Goal: Task Accomplishment & Management: Use online tool/utility

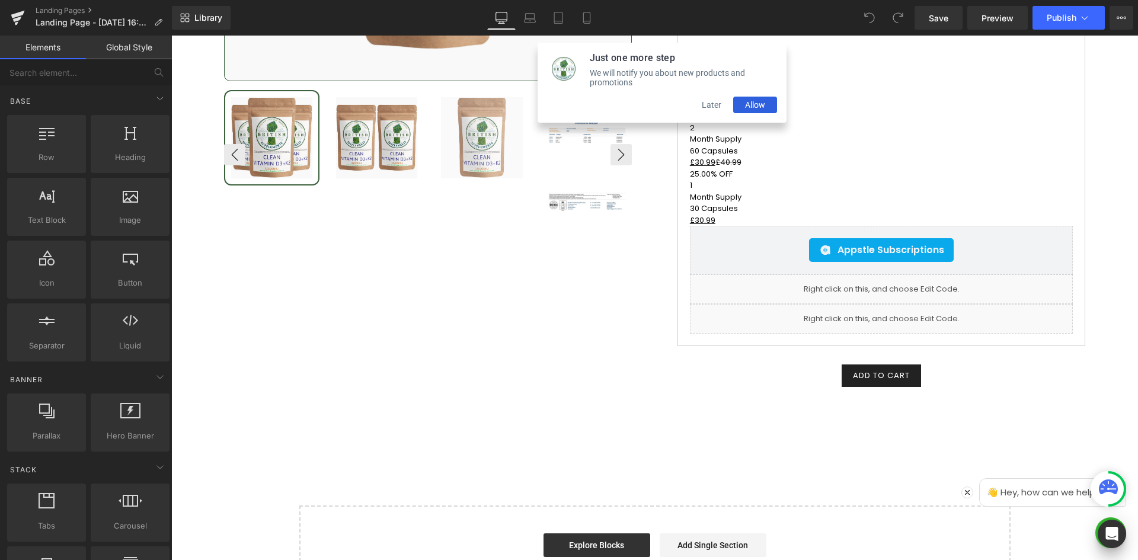
scroll to position [14855, 0]
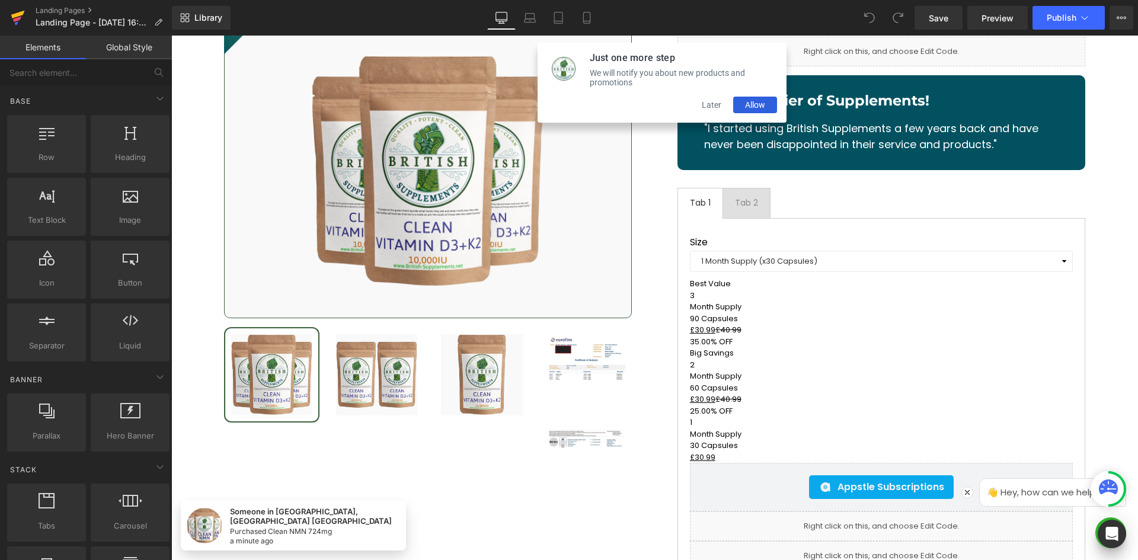
click at [12, 17] on icon at bounding box center [18, 18] width 14 height 30
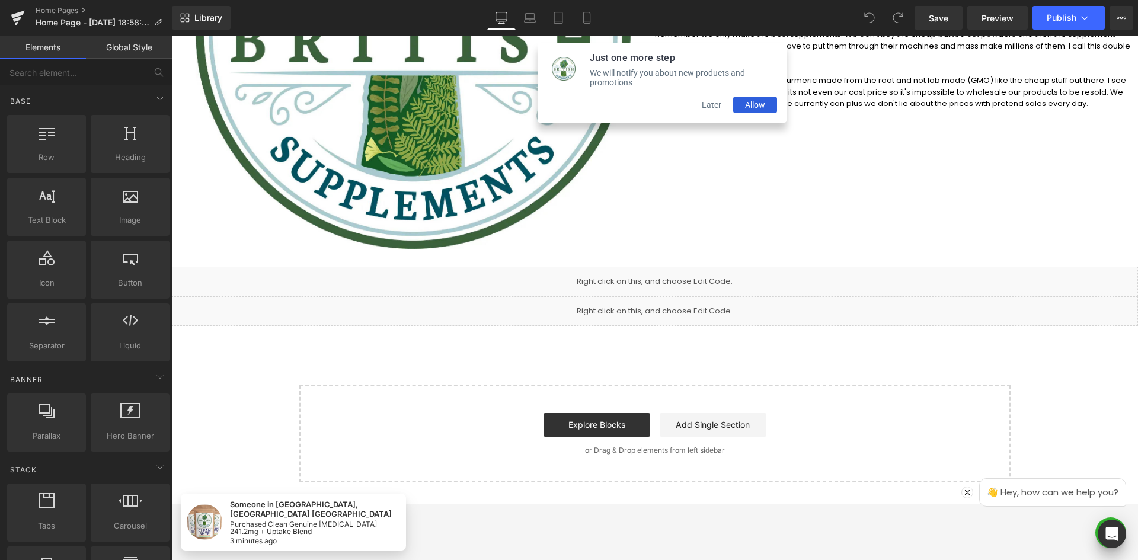
scroll to position [395, 0]
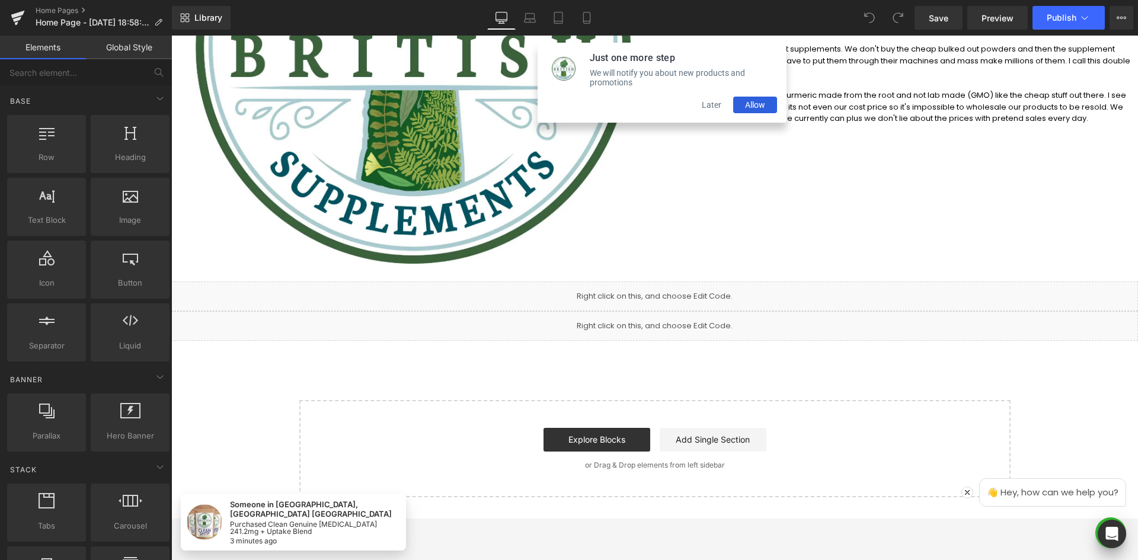
click at [711, 110] on button "Later" at bounding box center [711, 105] width 43 height 17
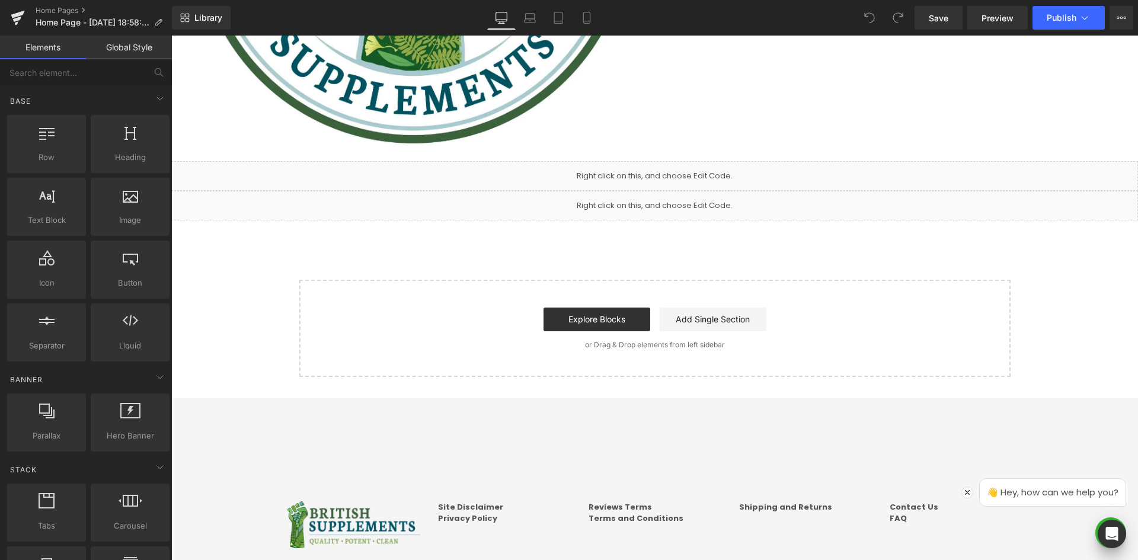
scroll to position [514, 0]
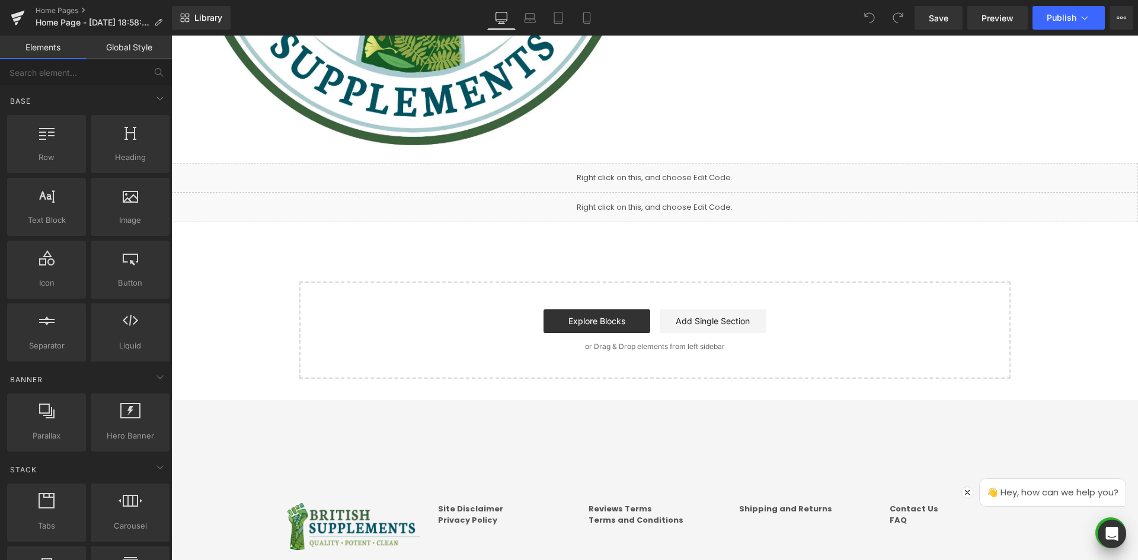
drag, startPoint x: 593, startPoint y: 234, endPoint x: 598, endPoint y: 168, distance: 65.9
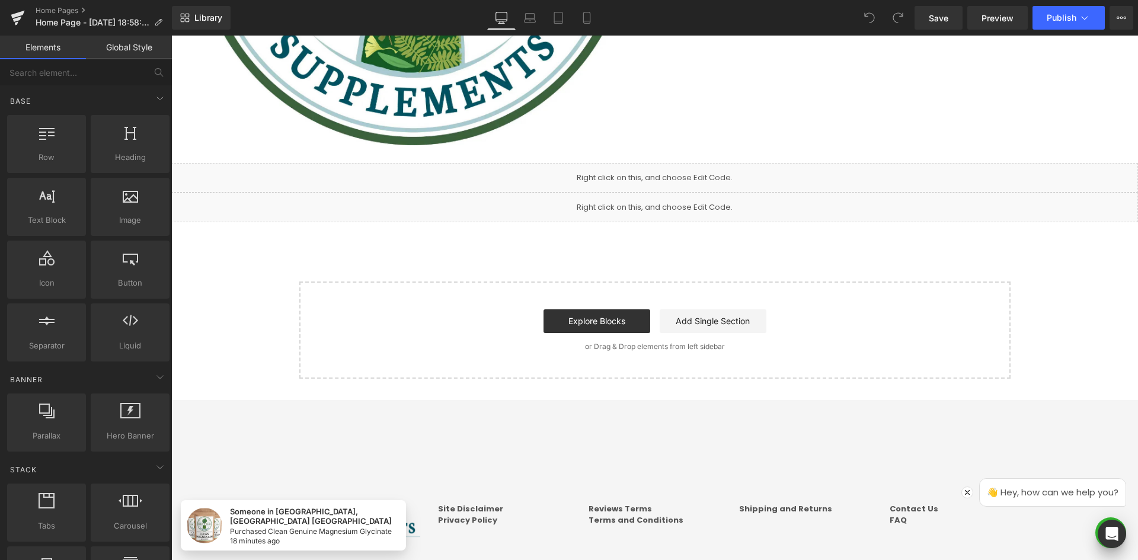
click at [71, 75] on input "text" at bounding box center [73, 72] width 146 height 26
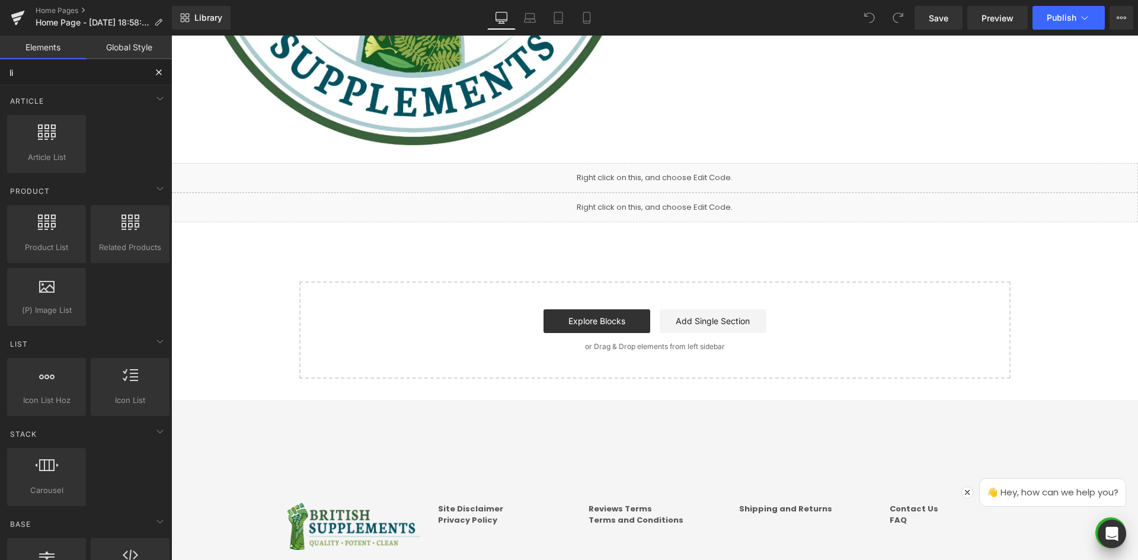
type input "liq"
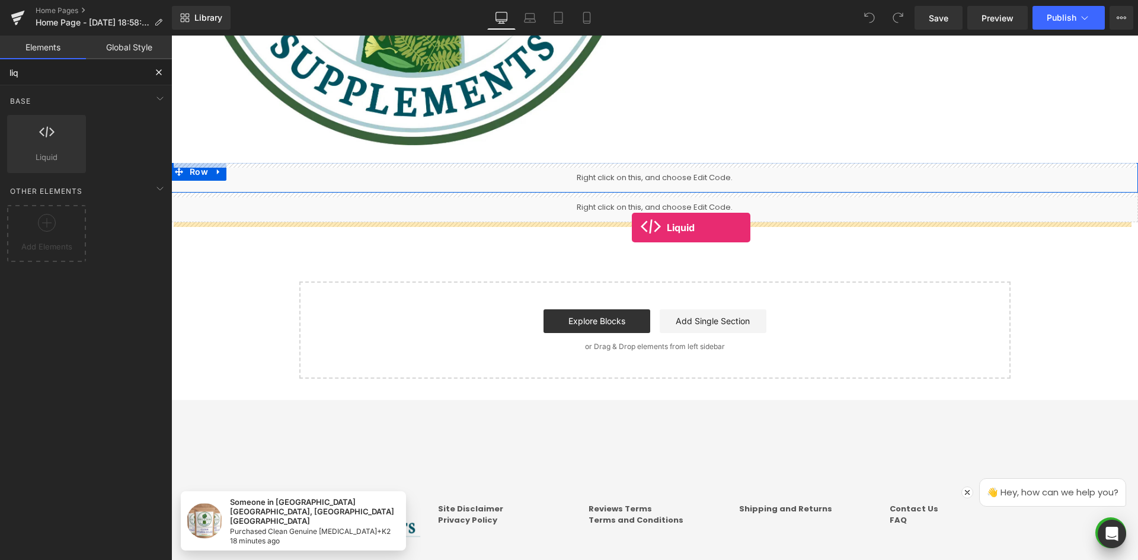
drag, startPoint x: 221, startPoint y: 173, endPoint x: 632, endPoint y: 228, distance: 415.1
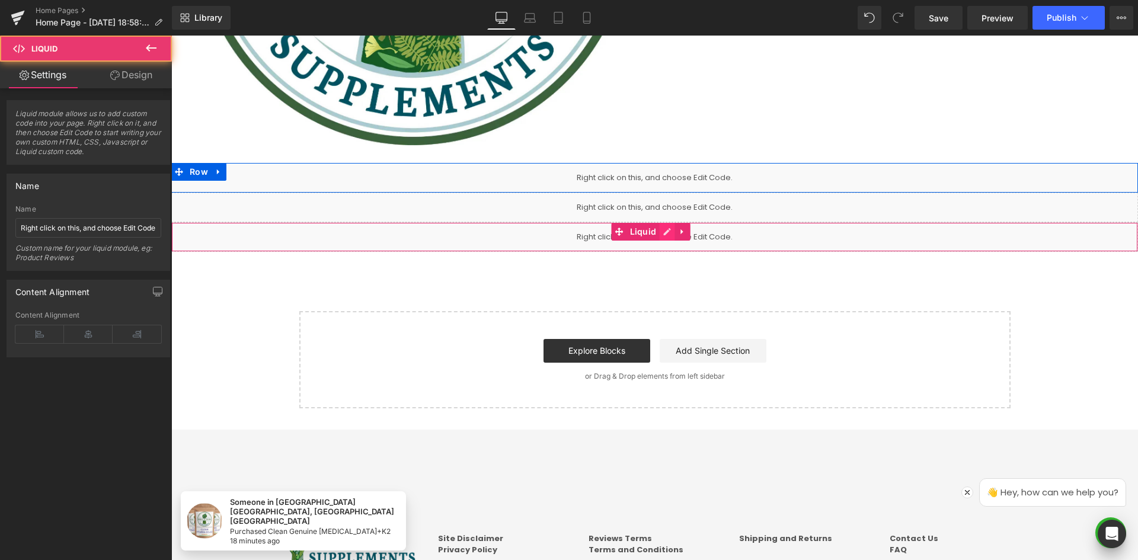
click at [663, 228] on link at bounding box center [666, 232] width 15 height 18
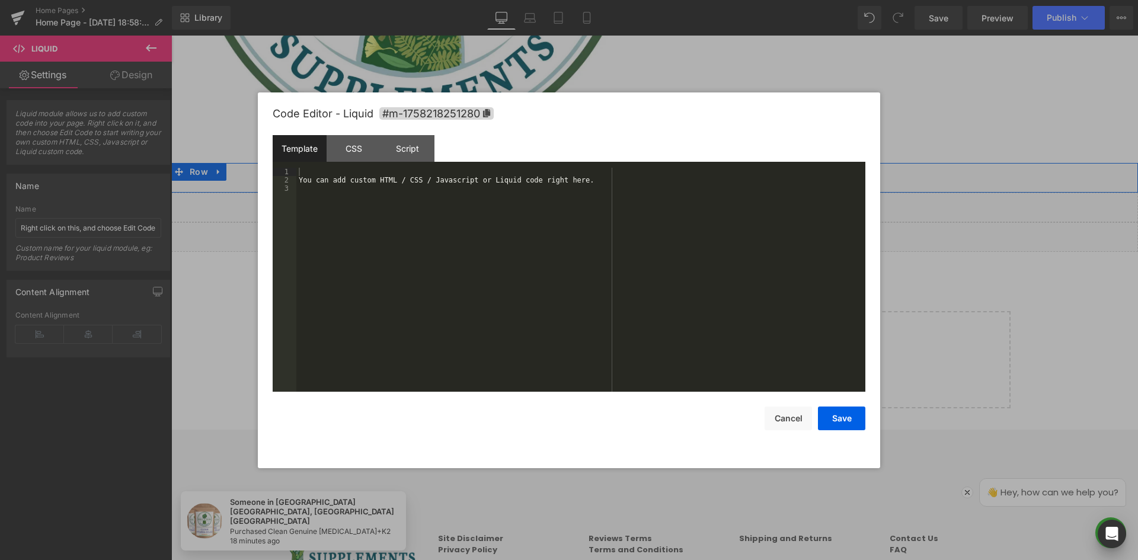
click at [373, 180] on div "You can add custom HTML / CSS / Javascript or Liquid code right here." at bounding box center [580, 288] width 569 height 241
click at [360, 148] on div "CSS" at bounding box center [354, 148] width 54 height 27
click at [406, 181] on div "#m-1758218251280 { }" at bounding box center [580, 288] width 569 height 241
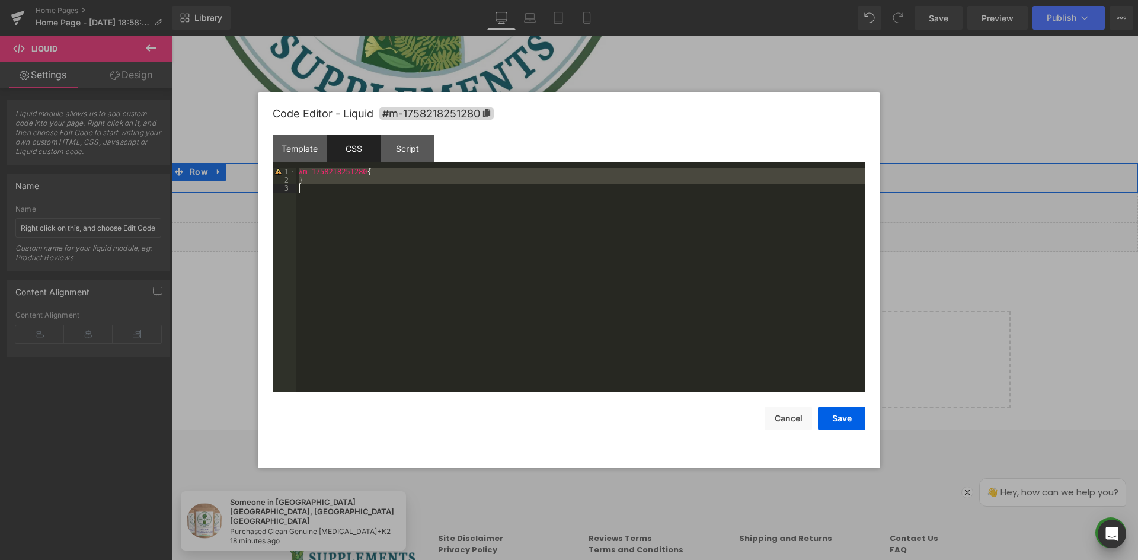
scroll to position [672, 0]
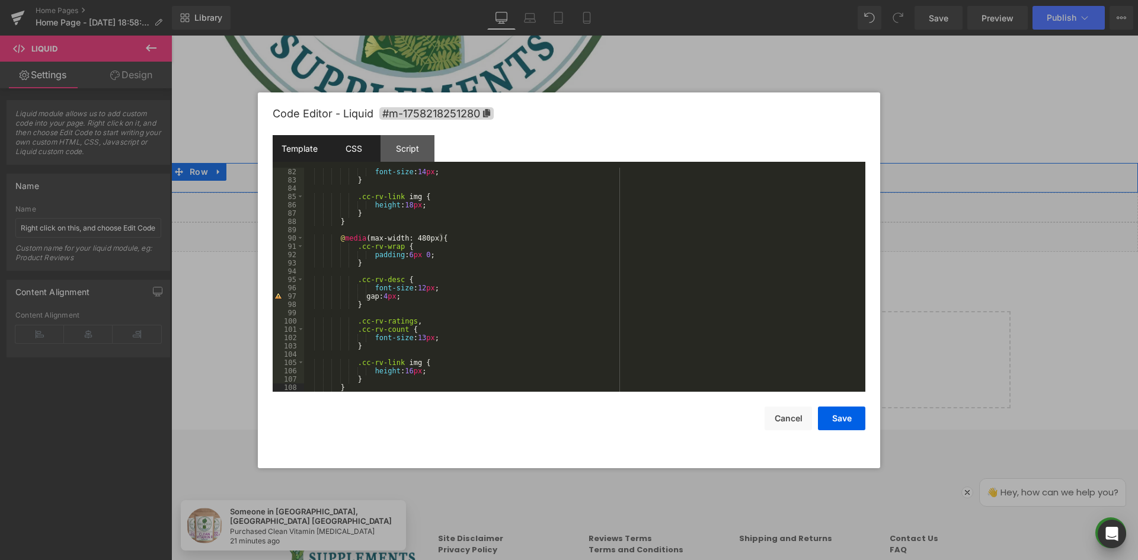
click at [302, 149] on div "Template" at bounding box center [300, 148] width 54 height 27
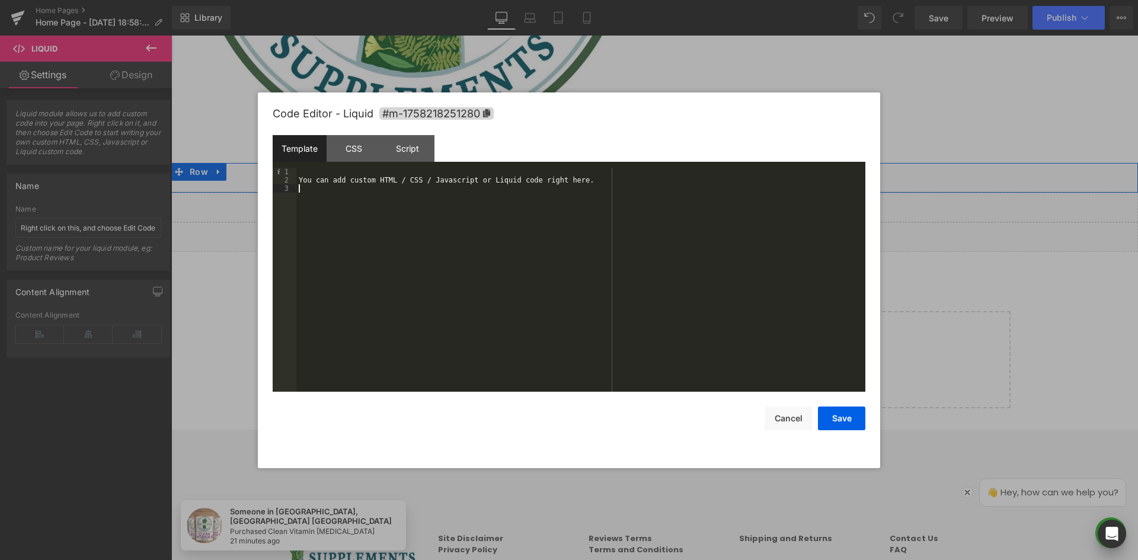
click at [456, 230] on div "You can add custom HTML / CSS / Javascript or Liquid code right here." at bounding box center [580, 288] width 569 height 241
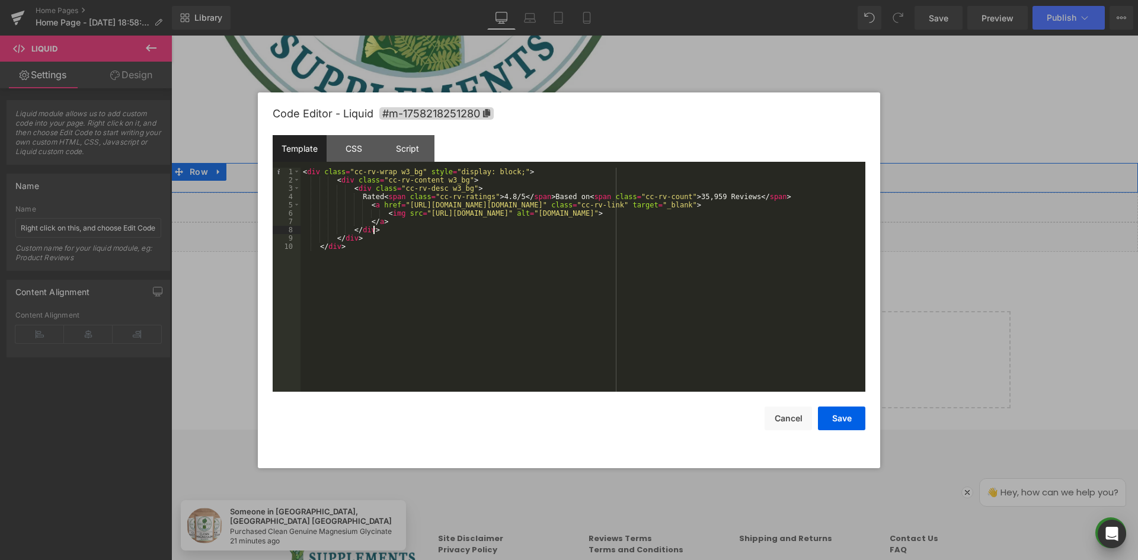
click at [464, 232] on div "< div class = "cc-rv-wrap w3_bg" style = "display: block;" > < div class = "cc-…" at bounding box center [583, 288] width 565 height 241
click at [491, 195] on div "< div class = "cc-rv-wrap w3_bg" style = "display: block;" > < div class = "cc-…" at bounding box center [583, 288] width 565 height 241
click at [578, 209] on div "< div class = "cc-rv-wrap w3_bg" style = "display: block;" > < div class = "cc-…" at bounding box center [583, 288] width 565 height 241
click at [624, 205] on div "< div class = "cc-rv-wrap w3_bg" style = "display: block;" > < div class = "cc-…" at bounding box center [583, 288] width 565 height 241
click at [687, 198] on div "< div class = "cc-rv-wrap w3_bg" style = "display: block;" > < div class = "cc-…" at bounding box center [583, 288] width 565 height 241
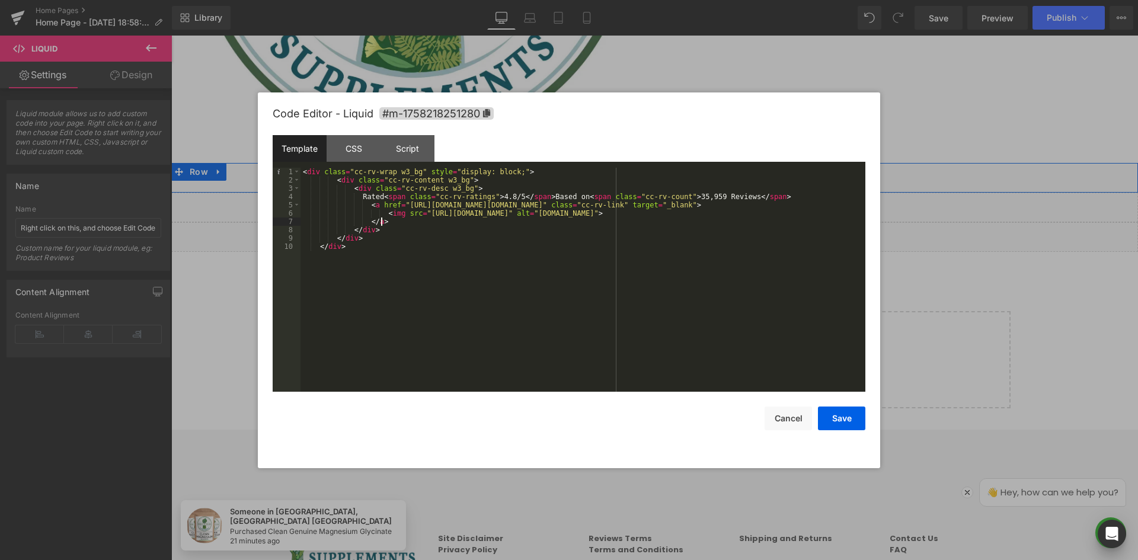
click at [692, 218] on div "< div class = "cc-rv-wrap w3_bg" style = "display: block;" > < div class = "cc-…" at bounding box center [583, 288] width 565 height 241
click at [653, 210] on div "< div class = "cc-rv-wrap w3_bg" style = "display: block;" > < div class = "cc-…" at bounding box center [583, 288] width 565 height 241
click at [614, 213] on div "< div class = "cc-rv-wrap w3_bg" style = "display: block;" > < div class = "cc-…" at bounding box center [583, 288] width 565 height 241
click at [665, 216] on div "< div class = "cc-rv-wrap w3_bg" style = "display: block;" > < div class = "cc-…" at bounding box center [583, 288] width 565 height 241
click at [646, 231] on div "< div class = "cc-rv-wrap w3_bg" style = "display: block;" > < div class = "cc-…" at bounding box center [583, 288] width 565 height 241
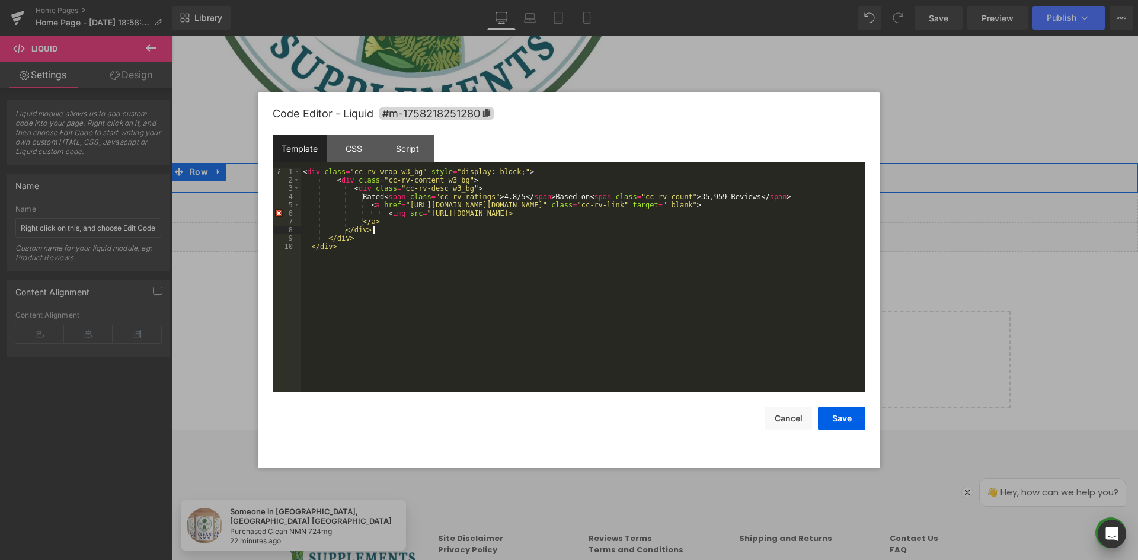
drag, startPoint x: 521, startPoint y: 257, endPoint x: 460, endPoint y: 237, distance: 64.3
click at [520, 257] on div "< div class = "cc-rv-wrap w3_bg" style = "display: block;" > < div class = "cc-…" at bounding box center [583, 288] width 565 height 241
click at [394, 220] on div "< div class = "cc-rv-wrap w3_bg" style = "display: block;" > < div class = "cc-…" at bounding box center [583, 288] width 565 height 241
click at [409, 216] on div "< div class = "cc-rv-wrap w3_bg" style = "display: block;" > < div class = "cc-…" at bounding box center [583, 288] width 565 height 241
click at [445, 213] on div "< div class = "cc-rv-wrap w3_bg" style = "display: block;" > < div class = "cc-…" at bounding box center [583, 288] width 565 height 241
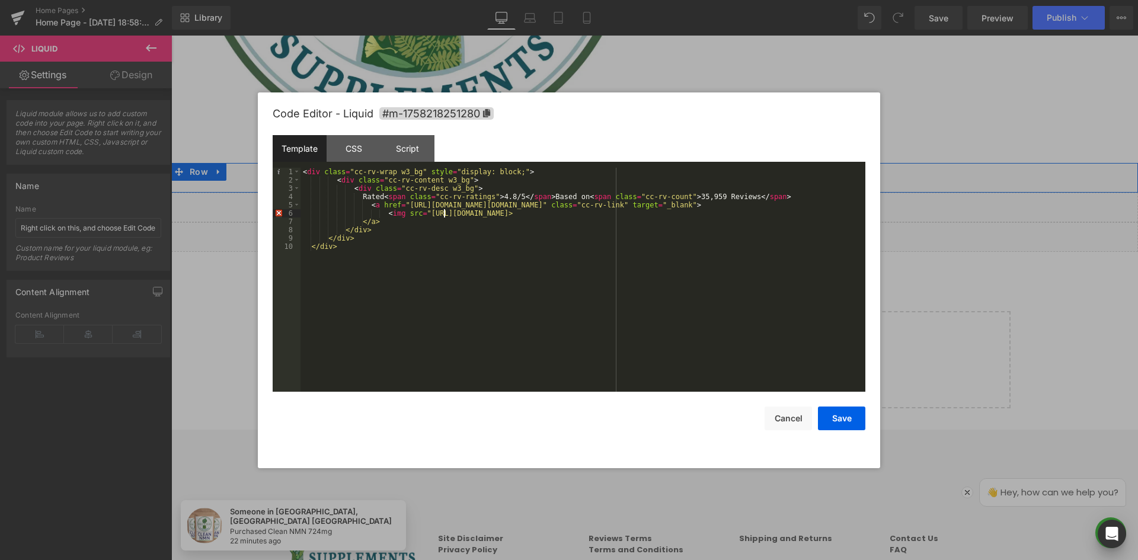
click at [475, 213] on div "< div class = "cc-rv-wrap w3_bg" style = "display: block;" > < div class = "cc-…" at bounding box center [583, 288] width 565 height 241
click at [568, 207] on div "< div class = "cc-rv-wrap w3_bg" style = "display: block;" > < div class = "cc-…" at bounding box center [583, 288] width 565 height 241
click at [673, 201] on div "< div class = "cc-rv-wrap w3_bg" style = "display: block;" > < div class = "cc-…" at bounding box center [583, 288] width 565 height 241
click at [648, 220] on div "< div class = "cc-rv-wrap w3_bg" style = "display: block;" > < div class = "cc-…" at bounding box center [583, 288] width 565 height 241
click at [677, 244] on div "< div class = "cc-rv-wrap w3_bg" style = "display: block;" > < div class = "cc-…" at bounding box center [583, 288] width 565 height 241
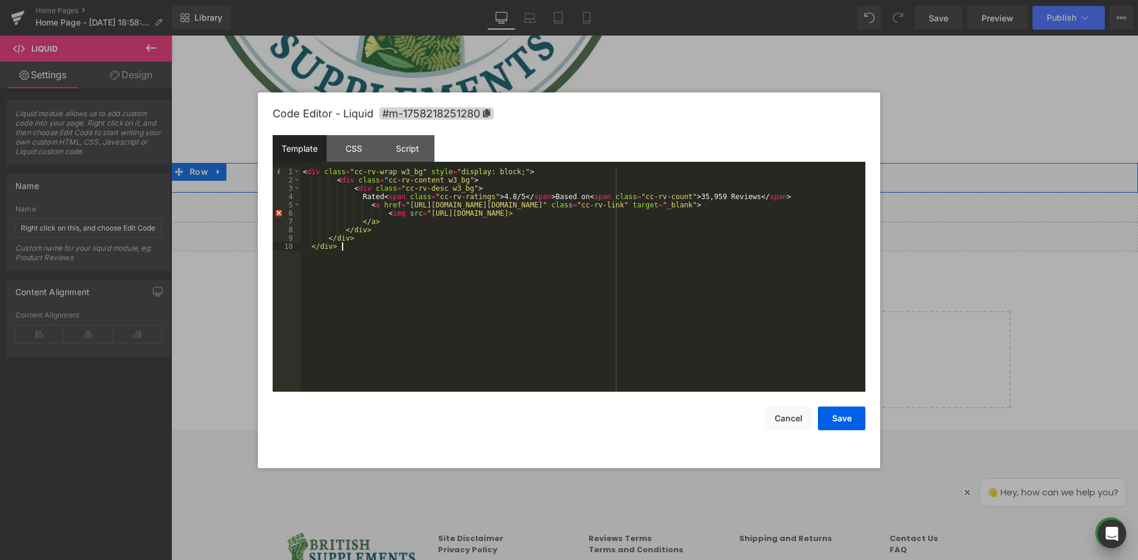
drag, startPoint x: 610, startPoint y: 218, endPoint x: 657, endPoint y: 216, distance: 46.9
click at [611, 218] on div "< div class = "cc-rv-wrap w3_bg" style = "display: block;" > < div class = "cc-…" at bounding box center [583, 288] width 565 height 241
click at [610, 212] on div "< div class = "cc-rv-wrap w3_bg" style = "display: block;" > < div class = "cc-…" at bounding box center [583, 288] width 565 height 241
click at [627, 214] on div "< div class = "cc-rv-wrap w3_bg" style = "display: block;" > < div class = "cc-…" at bounding box center [583, 288] width 565 height 241
click at [714, 273] on div "< div class = "cc-rv-wrap w3_bg" style = "display: block;" > < div class = "cc-…" at bounding box center [583, 288] width 565 height 241
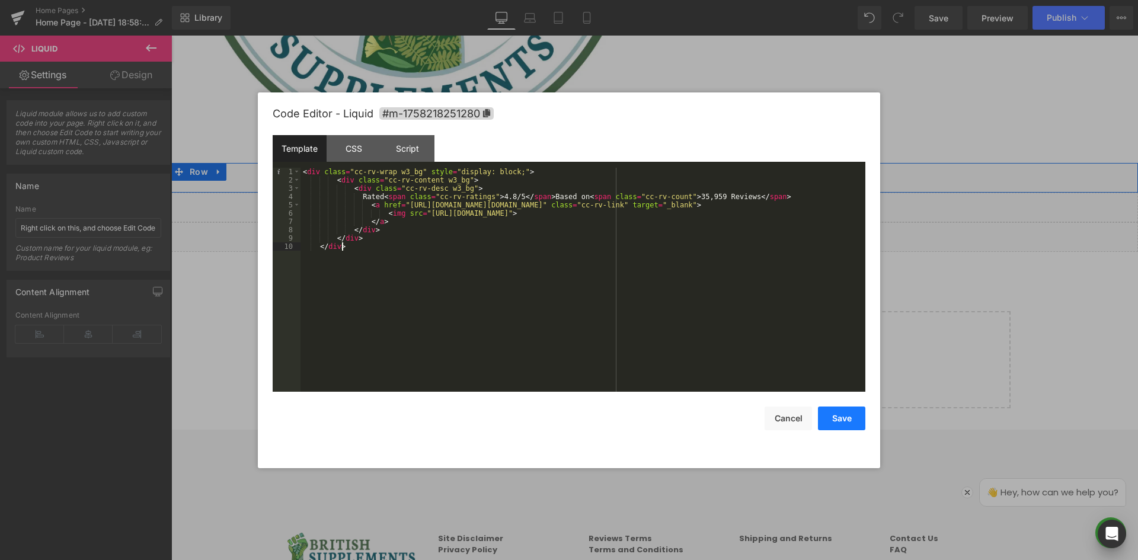
click at [844, 423] on button "Save" at bounding box center [841, 419] width 47 height 24
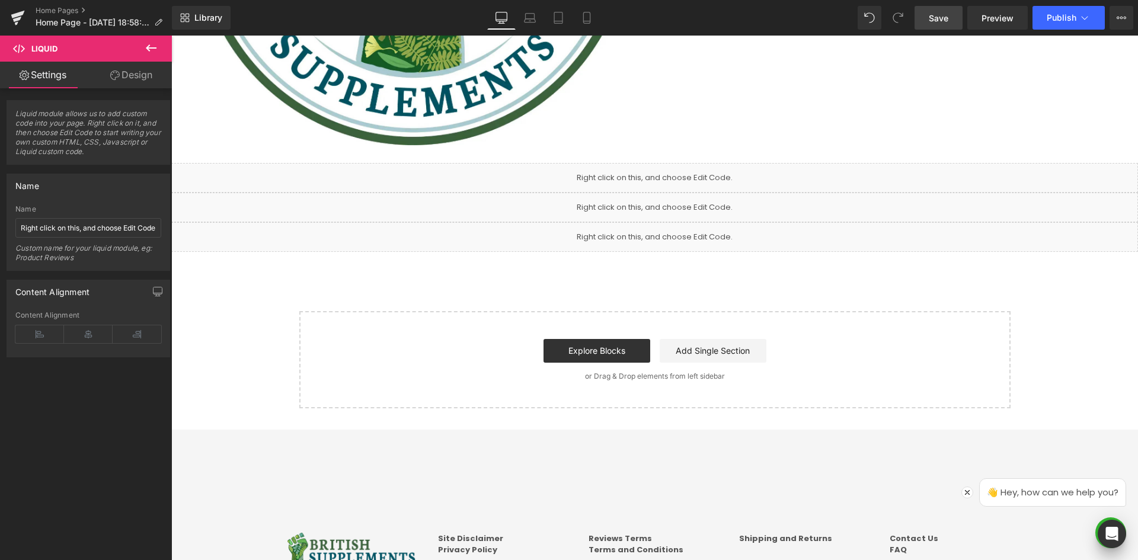
click at [938, 24] on link "Save" at bounding box center [939, 18] width 48 height 24
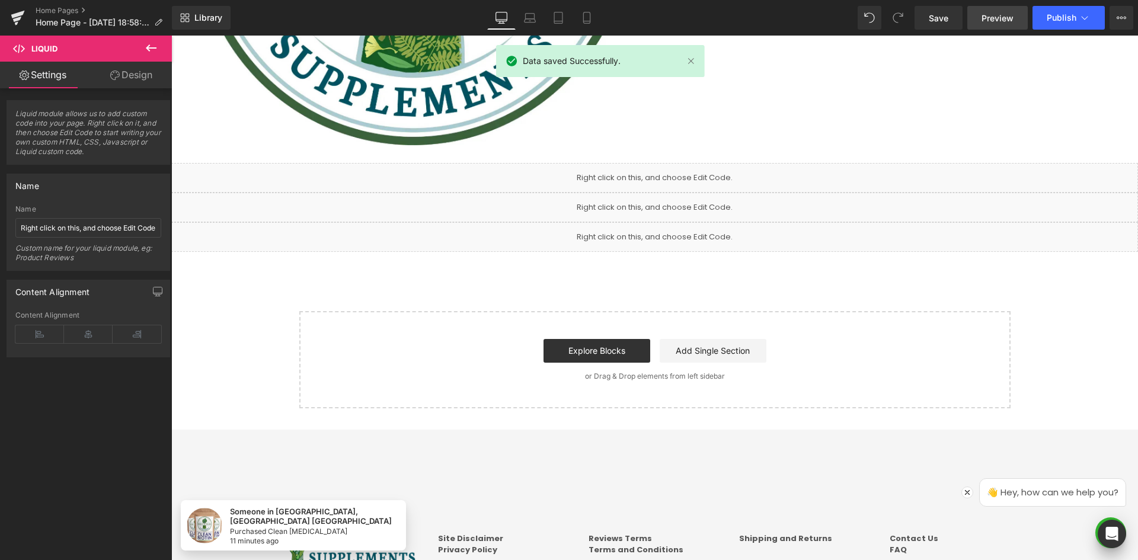
click at [998, 18] on span "Preview" at bounding box center [998, 18] width 32 height 12
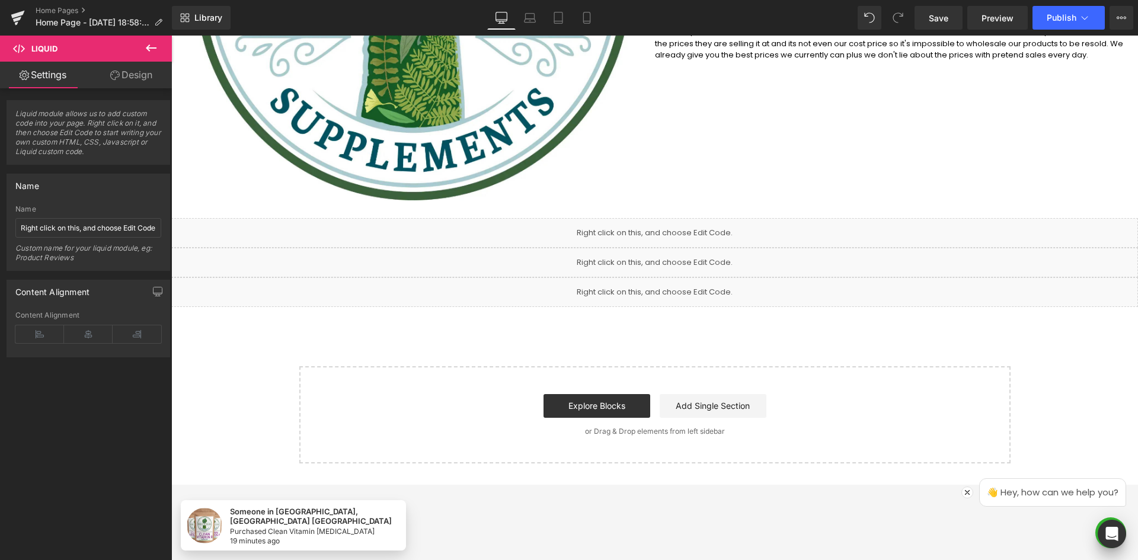
scroll to position [336, 0]
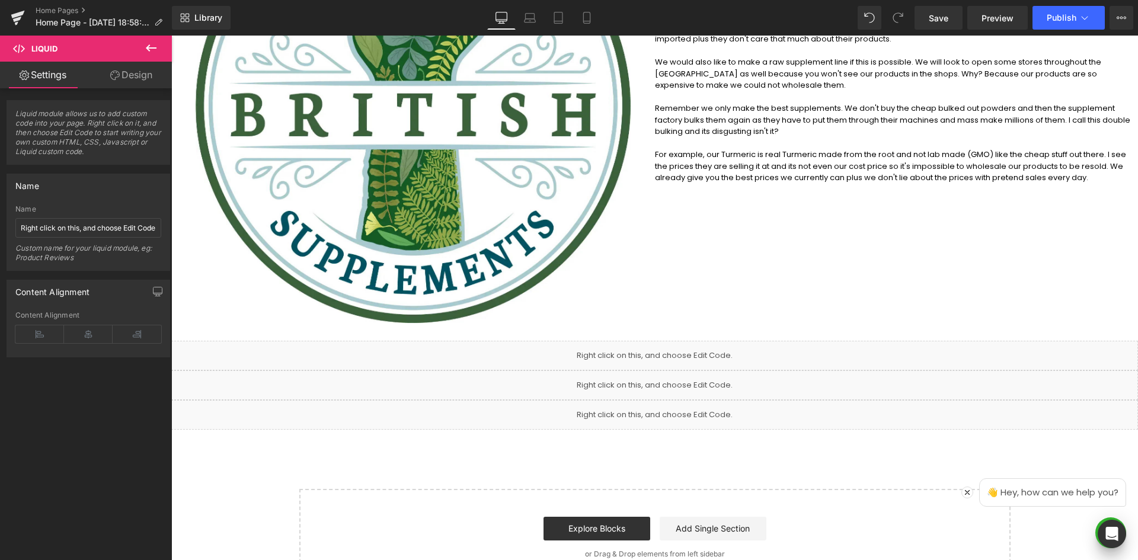
click at [667, 386] on div "Liquid" at bounding box center [654, 386] width 967 height 30
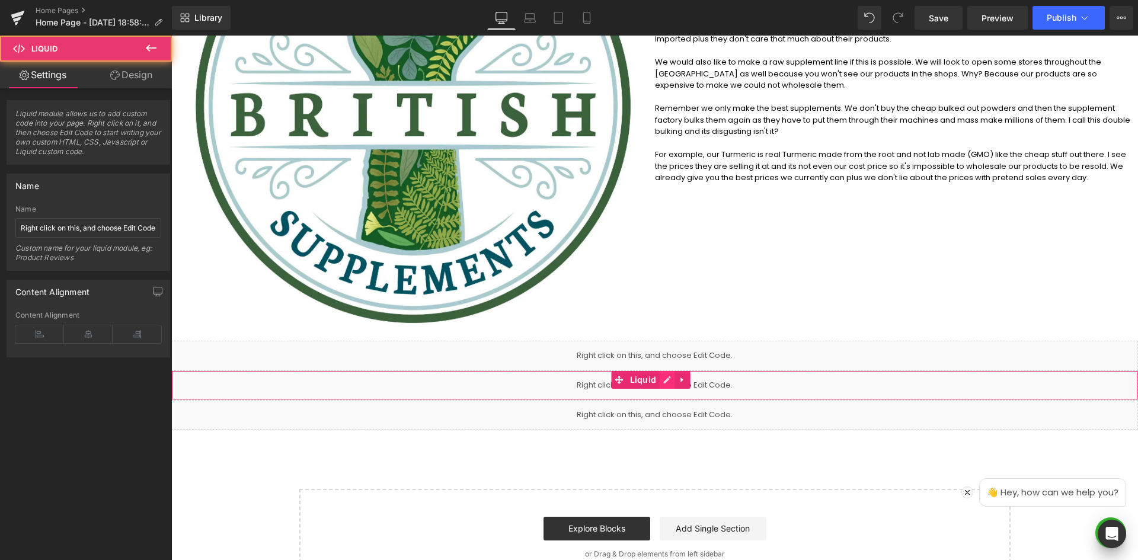
click at [667, 385] on link at bounding box center [666, 380] width 15 height 18
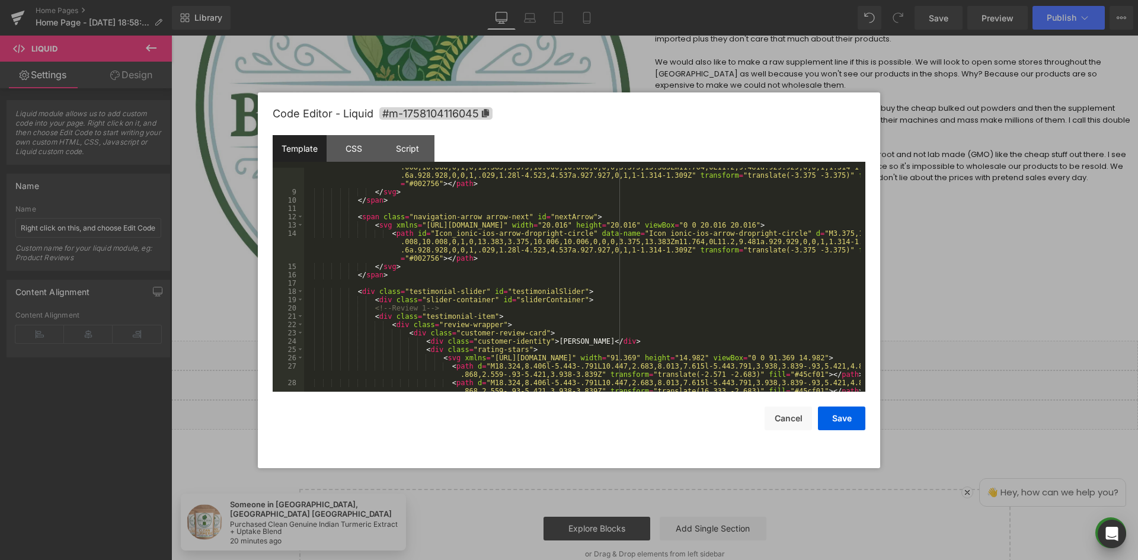
scroll to position [71, 0]
click at [430, 274] on div "< path id = "Icon_ionic-ios-arrow-dropright-circle" data-name = "Icon ionic-ios…" at bounding box center [582, 292] width 557 height 274
drag, startPoint x: 472, startPoint y: 245, endPoint x: 705, endPoint y: 237, distance: 233.1
click at [472, 245] on div "< path id = "Icon_ionic-ios-arrow-dropright-circle" data-name = "Icon ionic-ios…" at bounding box center [582, 292] width 557 height 274
click at [553, 226] on div "< path id = "Icon_ionic-ios-arrow-dropright-circle" data-name = "Icon ionic-ios…" at bounding box center [582, 292] width 557 height 274
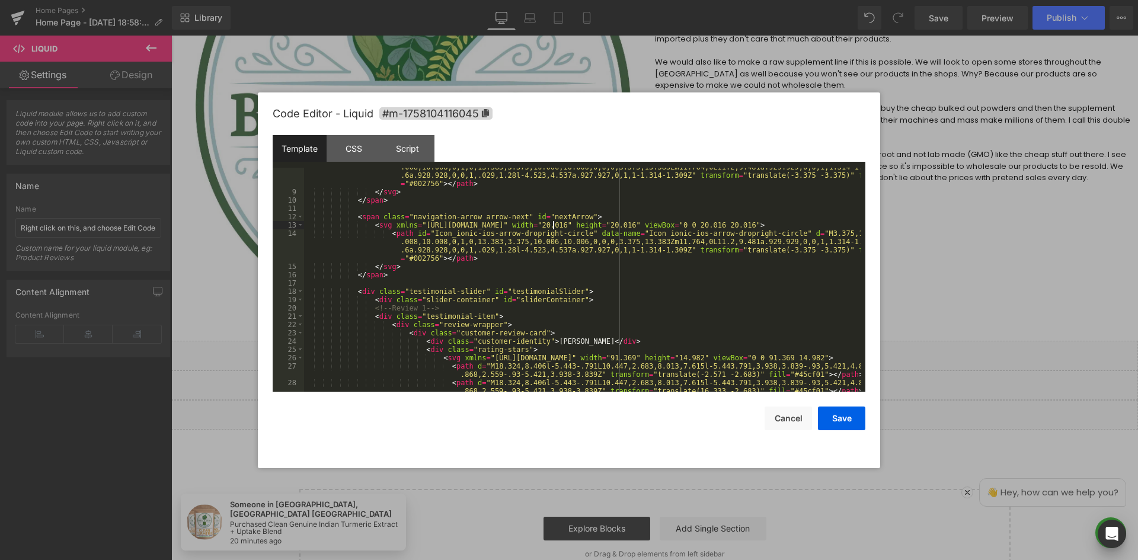
click at [513, 245] on div "< path id = "Icon_ionic-ios-arrow-dropright-circle" data-name = "Icon ionic-ios…" at bounding box center [582, 292] width 557 height 274
click at [442, 249] on div "< path id = "Icon_ionic-ios-arrow-dropright-circle" data-name = "Icon ionic-ios…" at bounding box center [582, 292] width 557 height 274
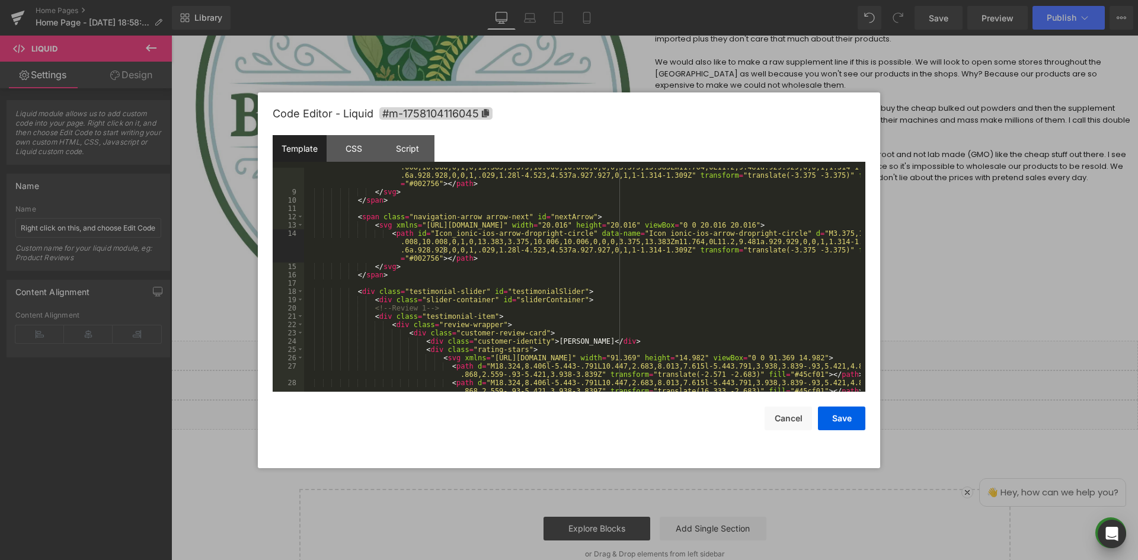
drag, startPoint x: 1094, startPoint y: 232, endPoint x: 678, endPoint y: 172, distance: 419.9
click at [1094, 232] on div at bounding box center [569, 280] width 1138 height 560
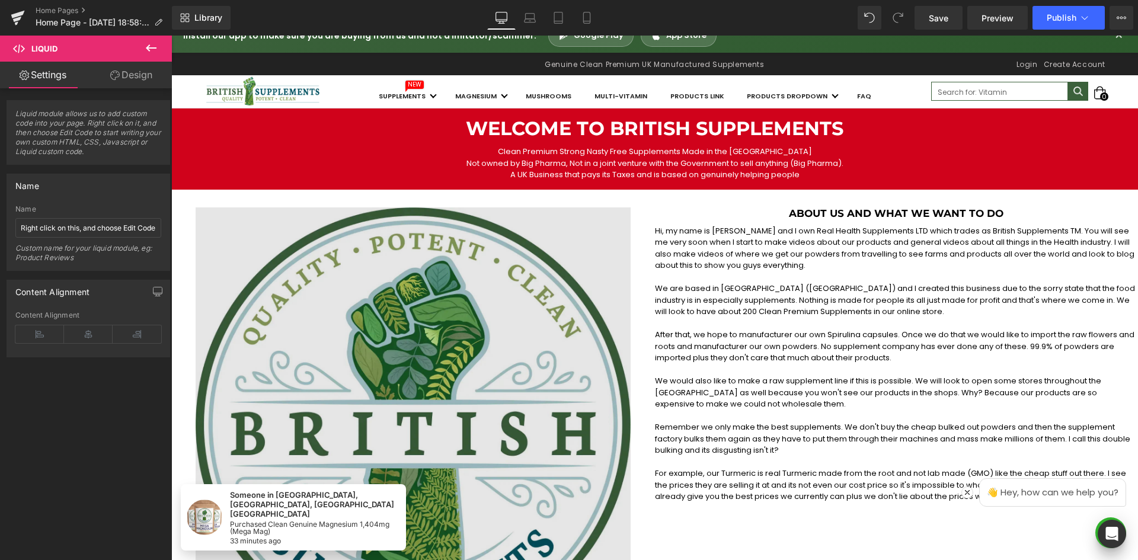
scroll to position [119, 0]
